Goal: Task Accomplishment & Management: Manage account settings

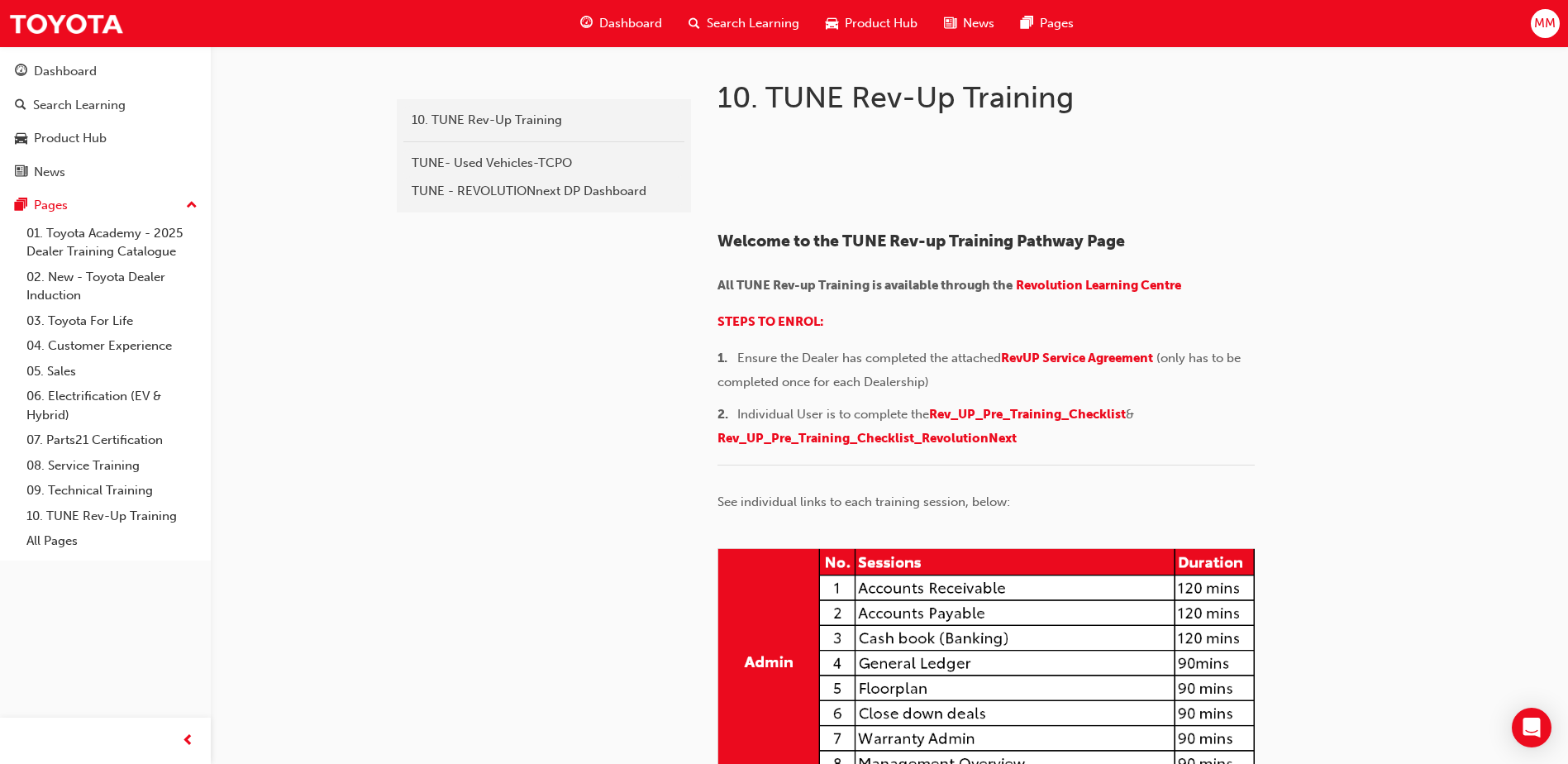
click at [1547, 20] on span "MM" at bounding box center [1545, 23] width 21 height 19
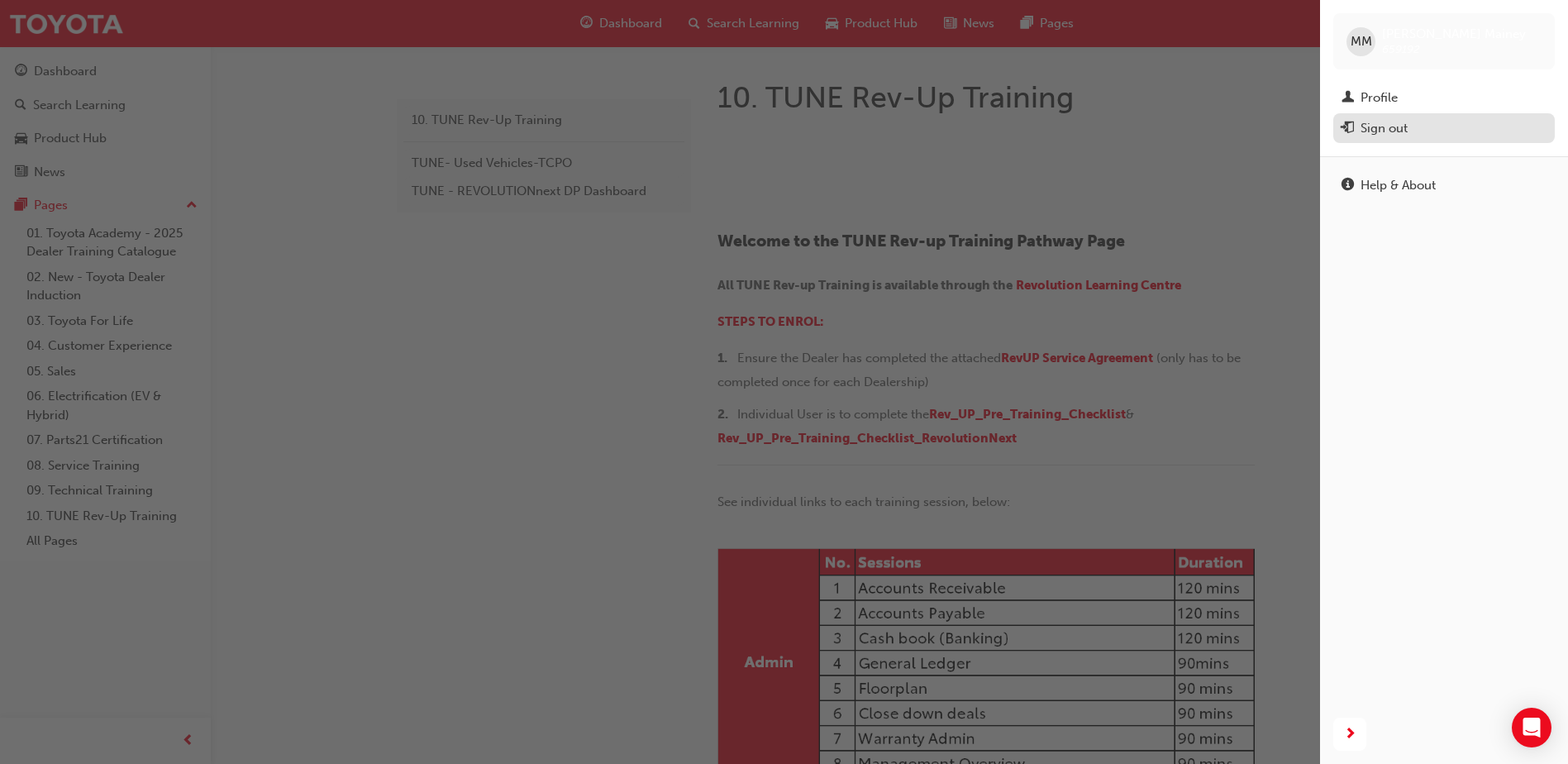
click at [1388, 130] on div "Sign out" at bounding box center [1384, 128] width 47 height 19
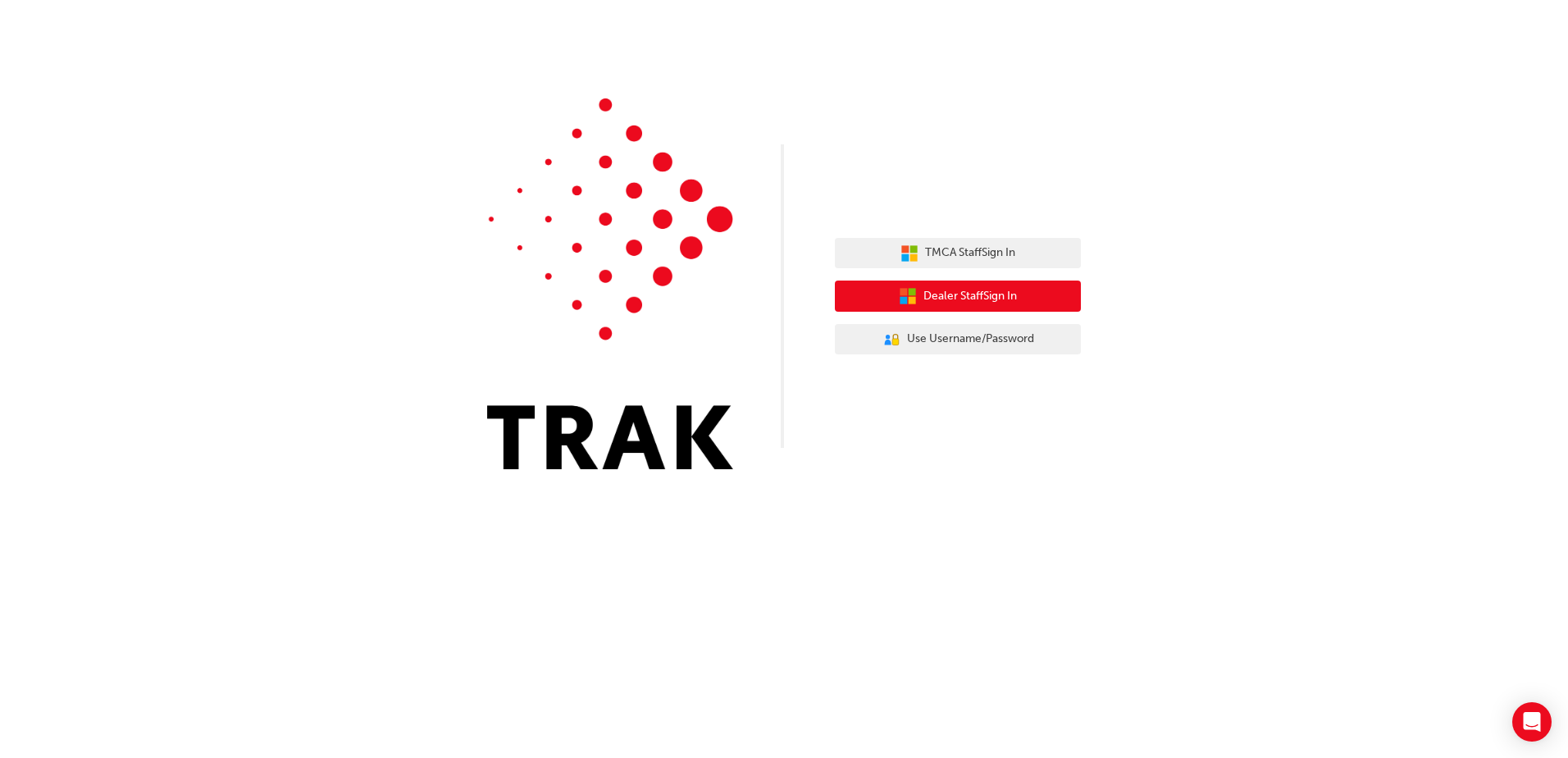
click at [1002, 286] on button "Dealer Staff Sign In" at bounding box center [958, 295] width 246 height 31
